Goal: Communication & Community: Answer question/provide support

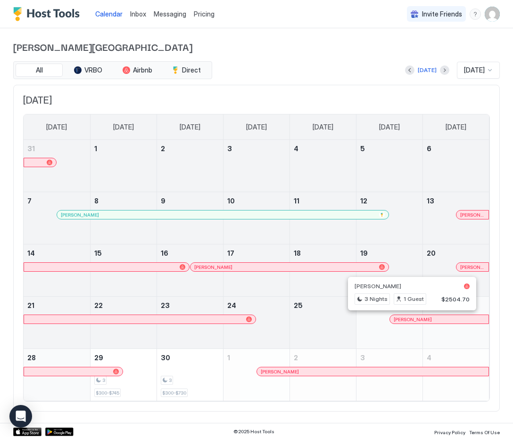
click at [408, 319] on div at bounding box center [408, 320] width 8 height 8
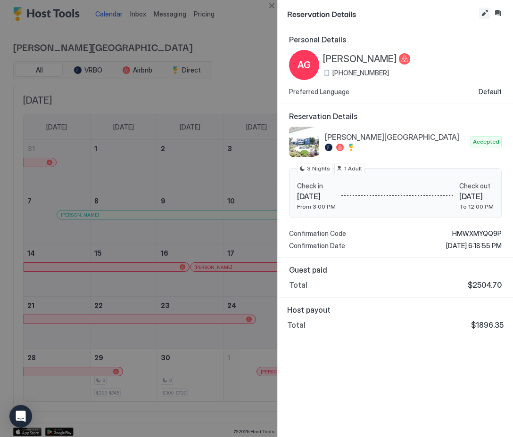
click at [485, 15] on button "Edit reservation" at bounding box center [484, 13] width 11 height 11
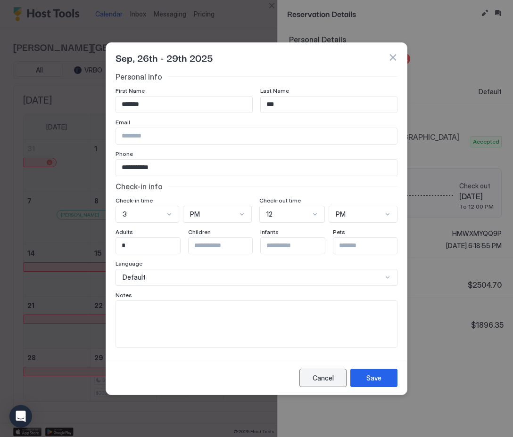
click at [326, 369] on button "Cancel" at bounding box center [322, 378] width 47 height 18
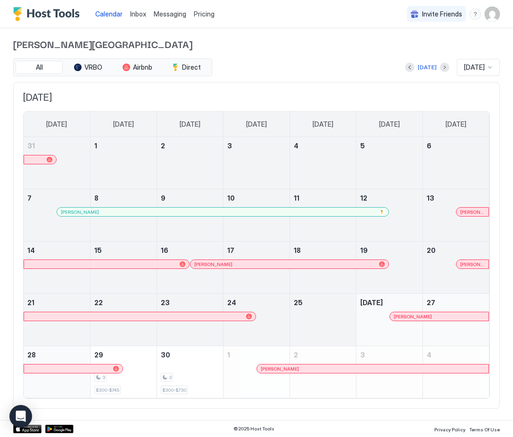
scroll to position [2, 0]
click at [163, 13] on span "Messaging" at bounding box center [170, 14] width 33 height 8
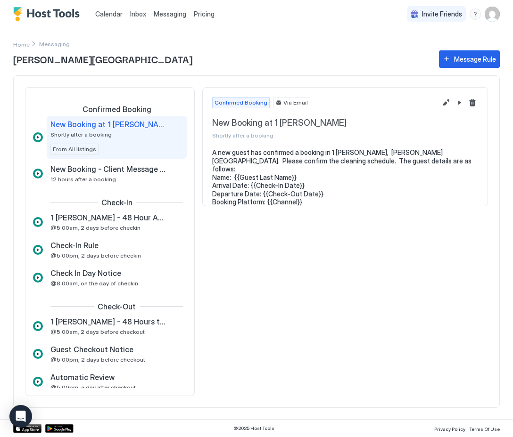
click at [137, 19] on div "Inbox" at bounding box center [138, 13] width 24 height 17
click at [136, 15] on span "Inbox" at bounding box center [138, 14] width 16 height 8
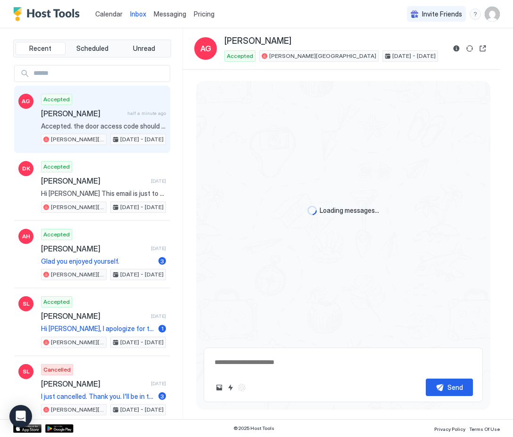
click at [102, 106] on div "Accepted [PERSON_NAME] half a minute ago Accepted. the door access code should …" at bounding box center [103, 120] width 125 height 52
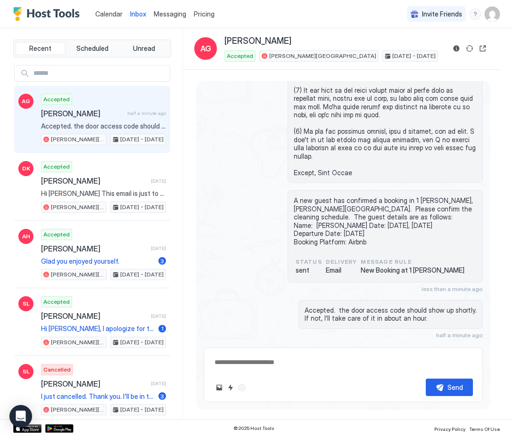
click at [462, 346] on div "Scheduled Messages" at bounding box center [440, 351] width 64 height 10
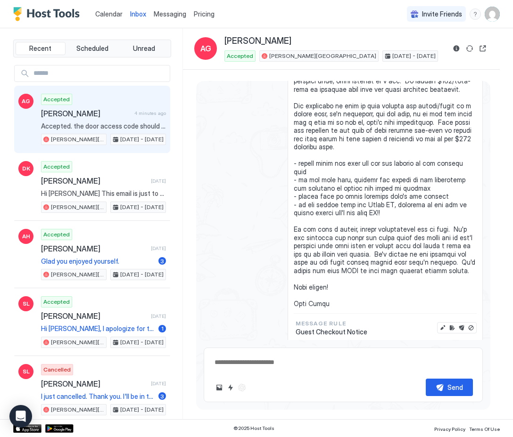
scroll to position [1065, 0]
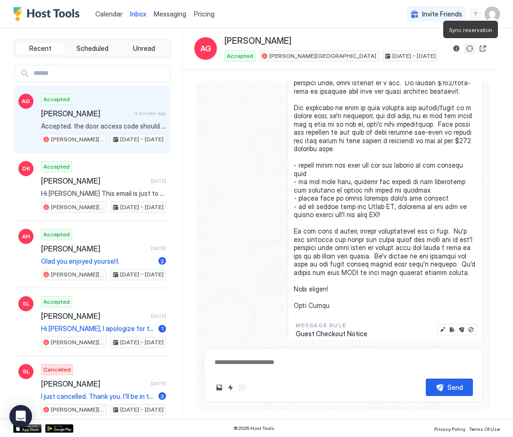
click at [471, 49] on button "Sync reservation" at bounding box center [469, 48] width 11 height 11
type textarea "*"
